Goal: Check status

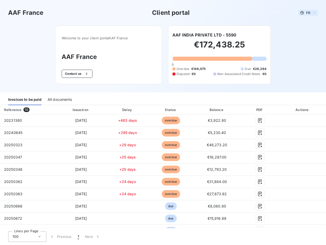
click at [306, 13] on span "FR" at bounding box center [308, 13] width 4 height 4
click at [74, 74] on button "Contact us" at bounding box center [77, 74] width 31 height 8
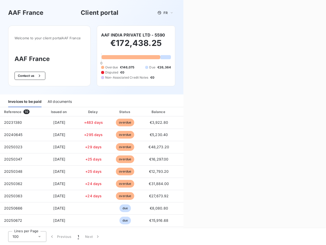
click at [202, 35] on div "Contact us Fill out the form below, and a member of our team will get back to y…" at bounding box center [254, 122] width 143 height 245
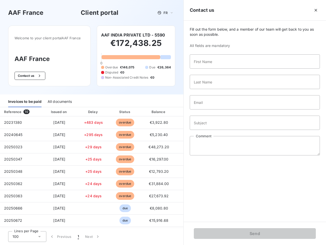
click at [25, 100] on div "Invoices to be paid" at bounding box center [24, 101] width 33 height 11
click at [59, 100] on div "All documents" at bounding box center [60, 101] width 24 height 11
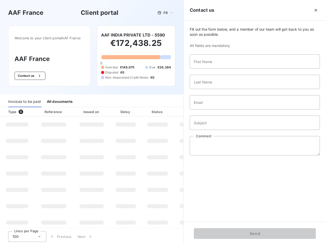
click at [27, 110] on div "Type 0" at bounding box center [19, 111] width 28 height 5
click at [79, 110] on div "Issued on" at bounding box center [91, 111] width 35 height 5
click at [126, 110] on div "Delay" at bounding box center [125, 111] width 29 height 5
click at [168, 110] on div at bounding box center [170, 111] width 5 height 5
click at [214, 110] on div "Fill out the form below, and a member of our team will get back to you as soon …" at bounding box center [255, 121] width 142 height 201
